Goal: Information Seeking & Learning: Check status

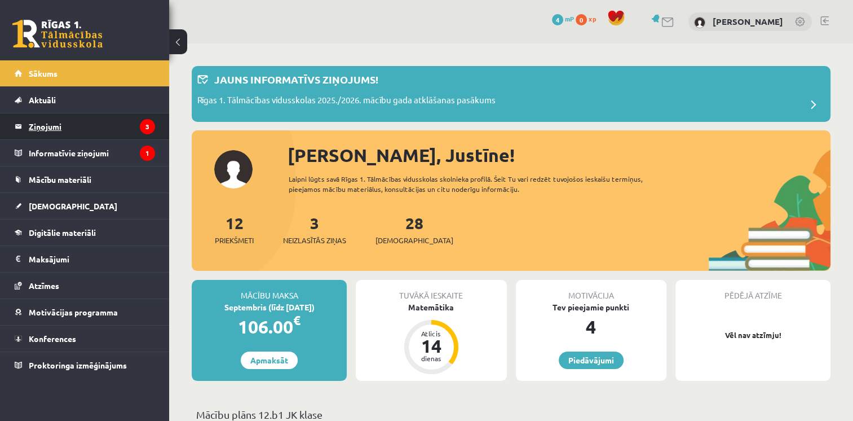
click at [61, 121] on legend "Ziņojumi 3" at bounding box center [92, 126] width 126 height 26
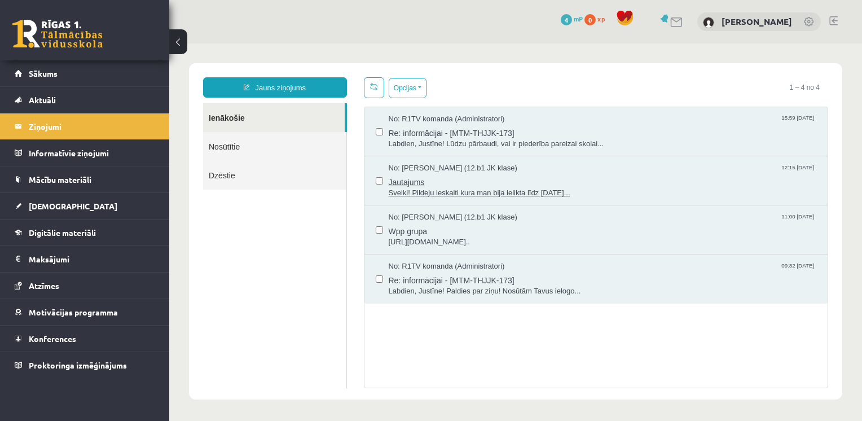
click at [429, 180] on span "Jautajums" at bounding box center [603, 181] width 428 height 14
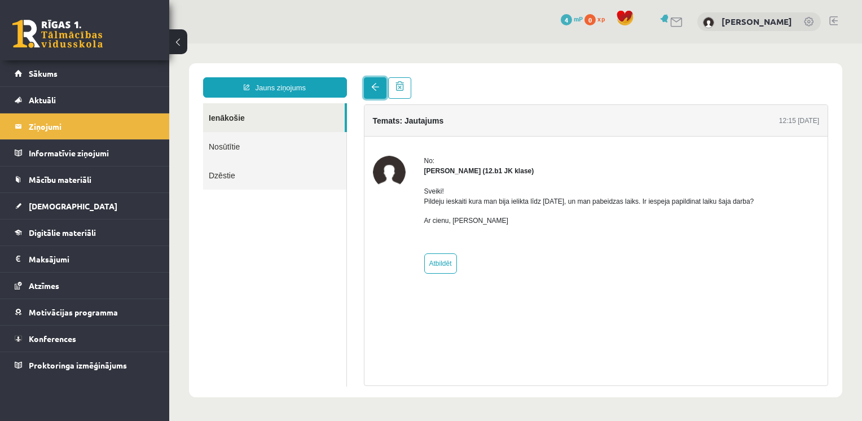
click at [367, 84] on link at bounding box center [375, 87] width 23 height 21
click at [228, 121] on link "Ienākošie" at bounding box center [274, 117] width 142 height 29
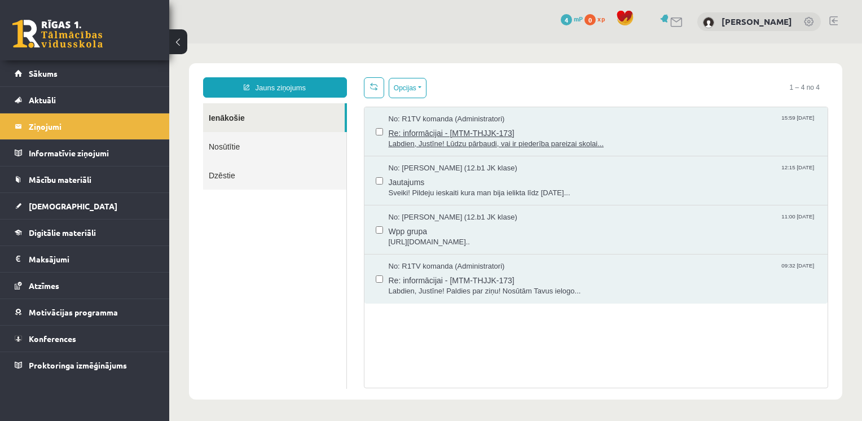
click at [429, 139] on span "Labdien, Justīne! Lūdzu pārbaudi, vai ir piederība pareizai skolai..." at bounding box center [603, 144] width 428 height 11
click at [467, 130] on span "Re: informācijai - [MTM-THJJK-173]" at bounding box center [603, 132] width 428 height 14
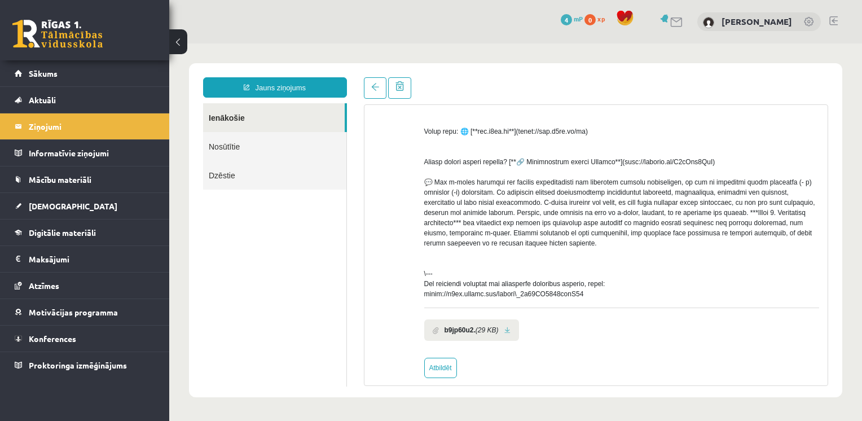
scroll to position [395, 0]
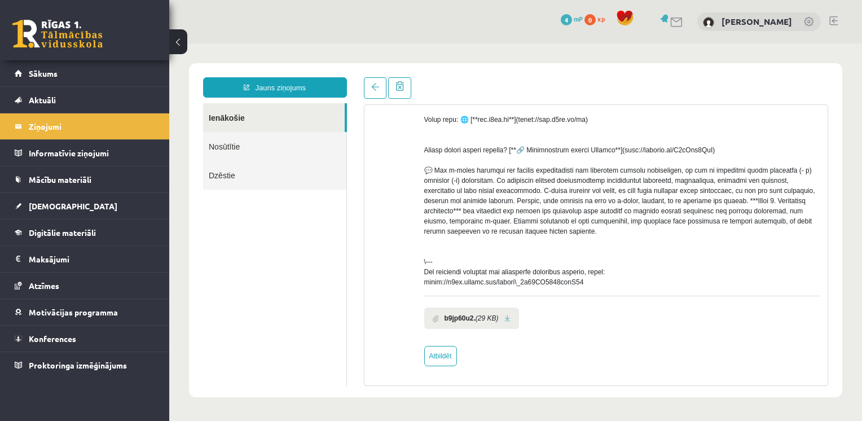
click at [465, 319] on b "b9jp60u2." at bounding box center [459, 318] width 31 height 10
click at [506, 319] on link at bounding box center [507, 318] width 6 height 7
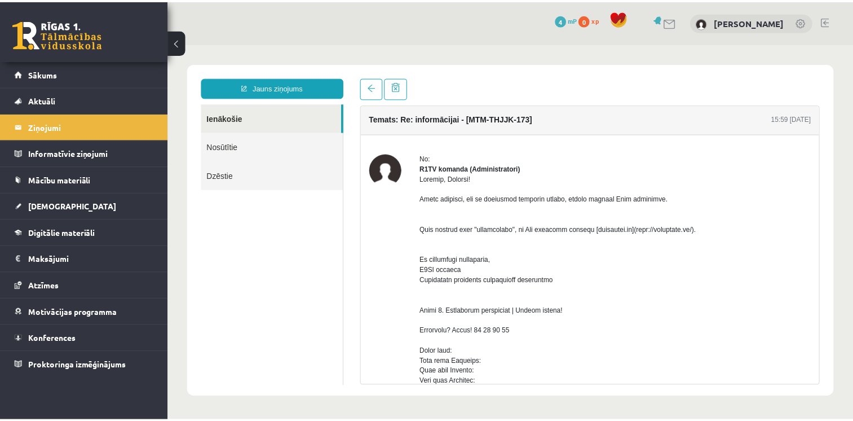
scroll to position [0, 0]
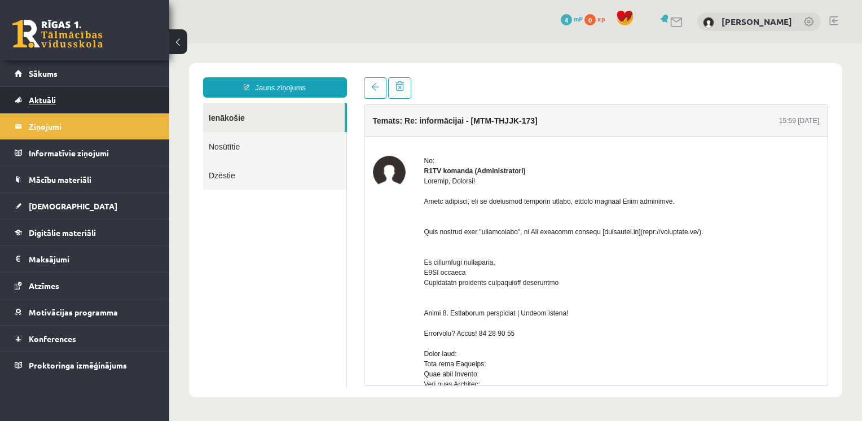
click at [43, 98] on span "Aktuāli" at bounding box center [42, 100] width 27 height 10
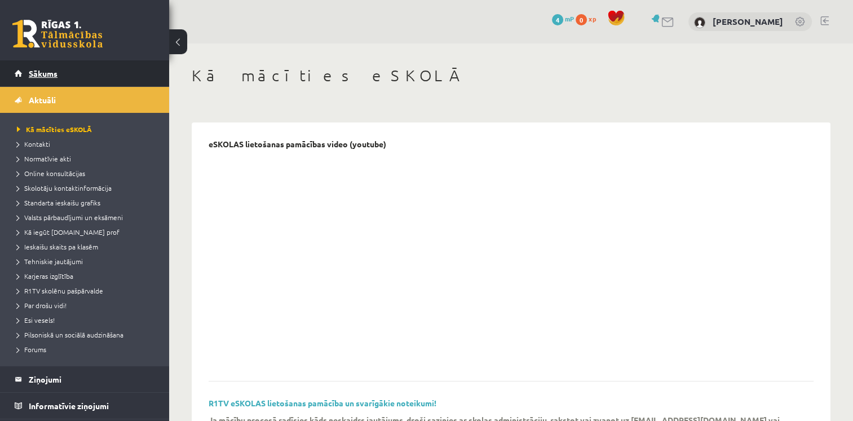
click at [41, 69] on span "Sākums" at bounding box center [43, 73] width 29 height 10
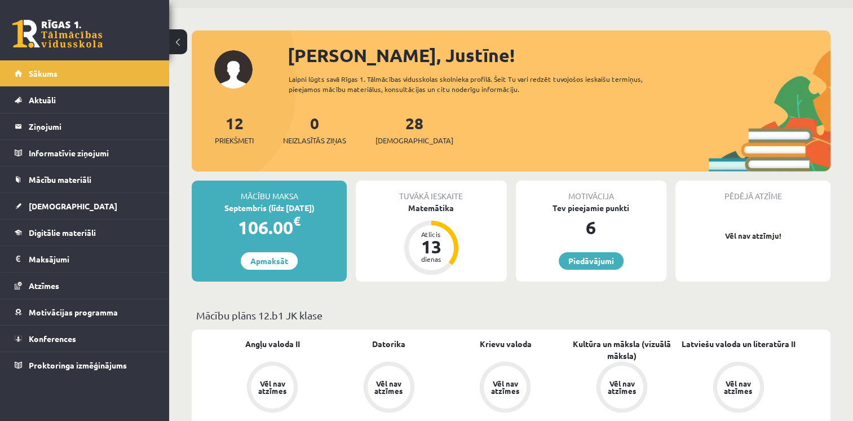
scroll to position [36, 0]
click at [440, 208] on div "Matemātika" at bounding box center [431, 207] width 151 height 12
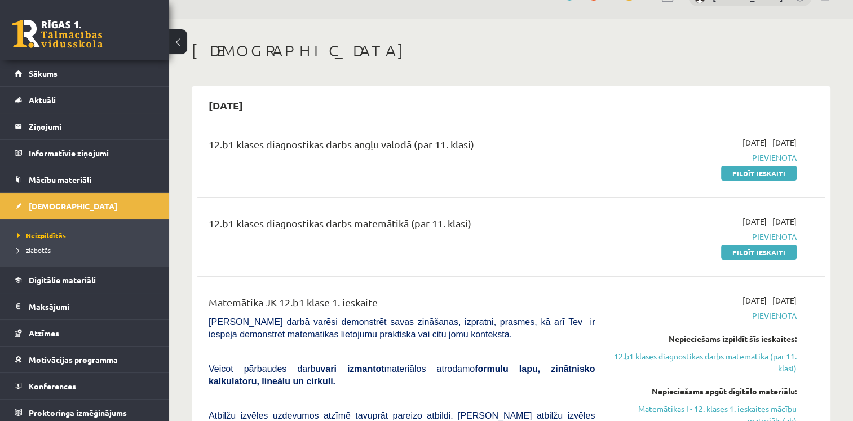
scroll to position [24, 0]
click at [42, 248] on span "Izlabotās" at bounding box center [34, 249] width 34 height 9
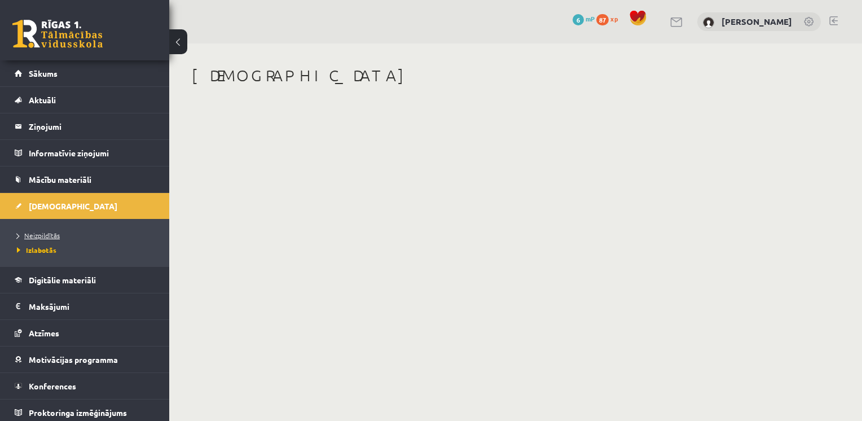
click at [37, 233] on span "Neizpildītās" at bounding box center [38, 235] width 43 height 9
